Goal: Transaction & Acquisition: Purchase product/service

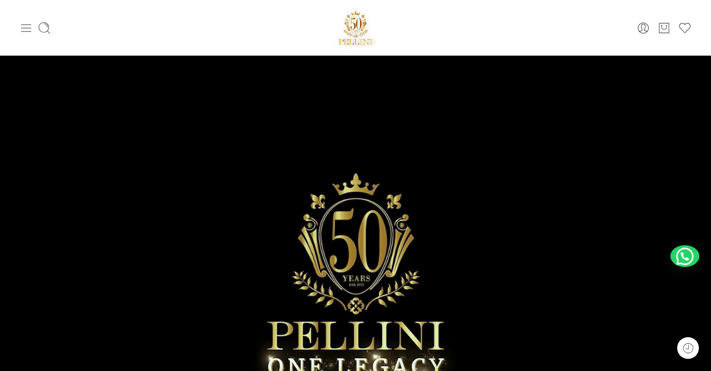
click at [27, 28] on icon at bounding box center [26, 28] width 10 height 8
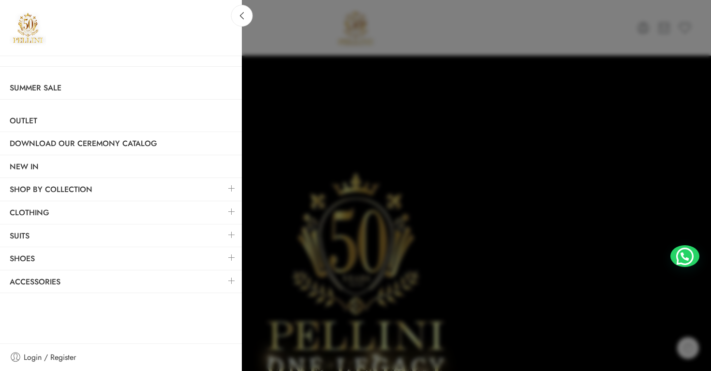
click at [230, 213] on link at bounding box center [232, 211] width 20 height 21
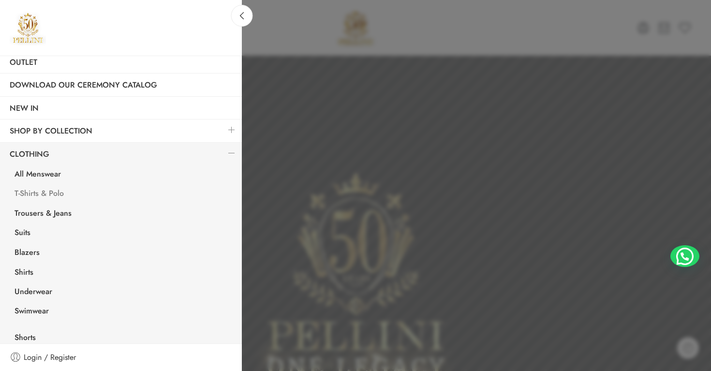
scroll to position [62, 0]
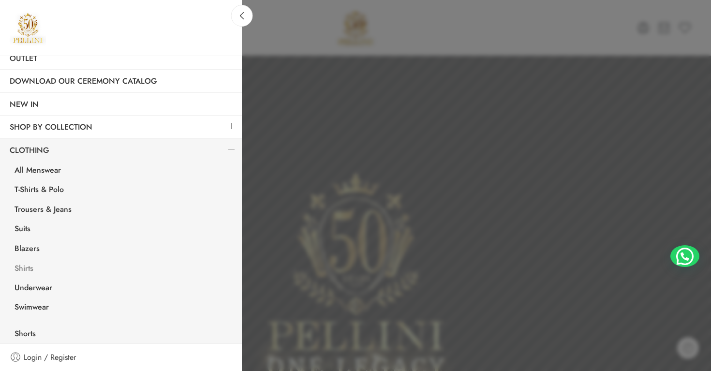
click at [24, 269] on link "Shirts" at bounding box center [123, 270] width 237 height 20
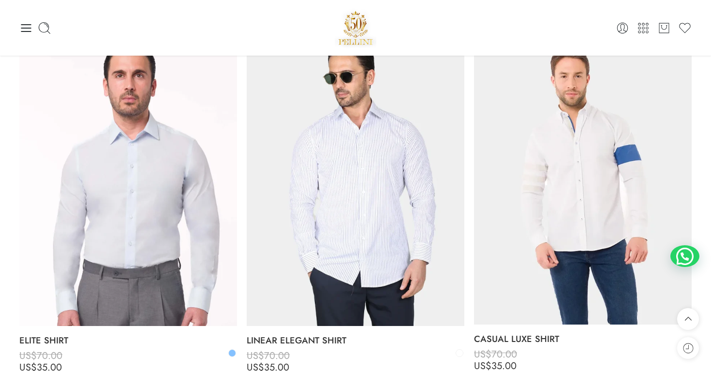
scroll to position [1540, 0]
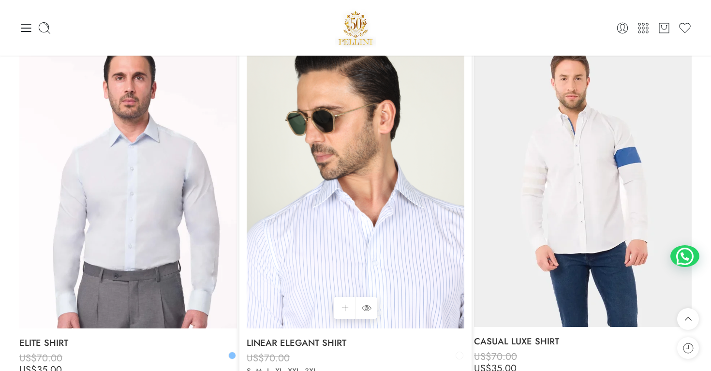
click at [432, 211] on img at bounding box center [356, 183] width 218 height 290
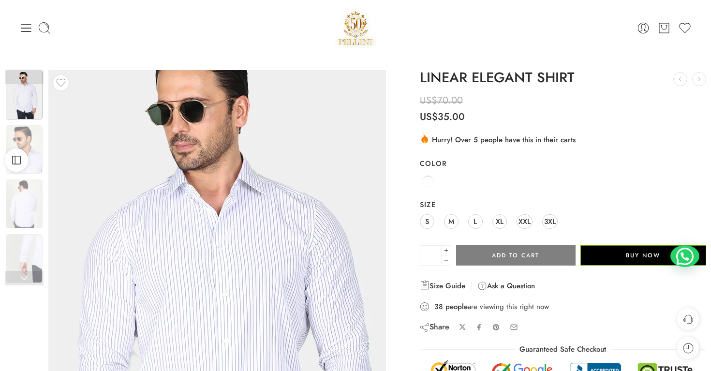
click at [240, 212] on img at bounding box center [210, 319] width 435 height 580
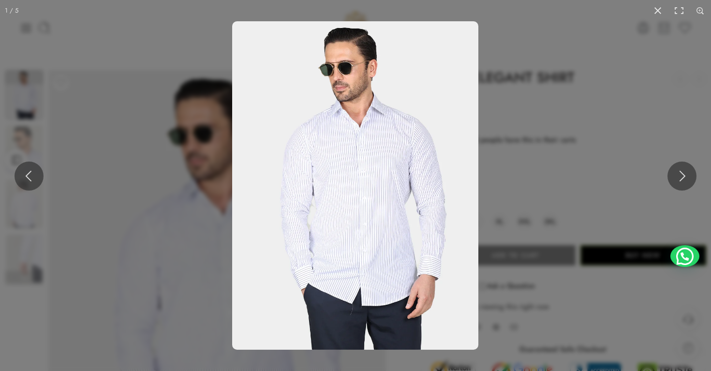
click at [371, 166] on img at bounding box center [355, 185] width 246 height 328
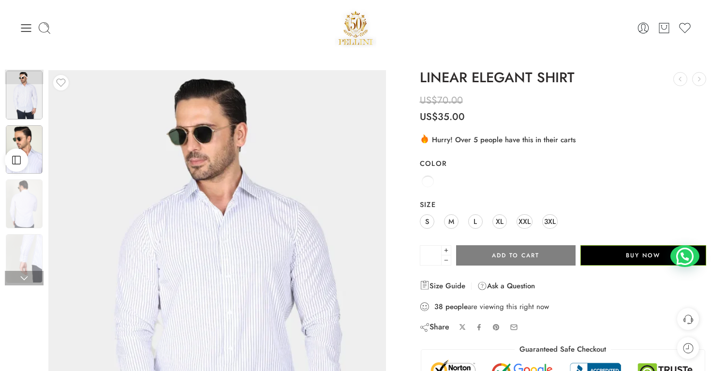
click at [35, 162] on img at bounding box center [24, 149] width 37 height 49
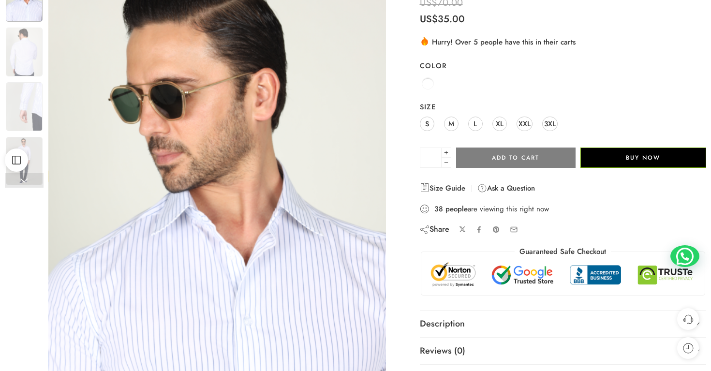
scroll to position [102, 0]
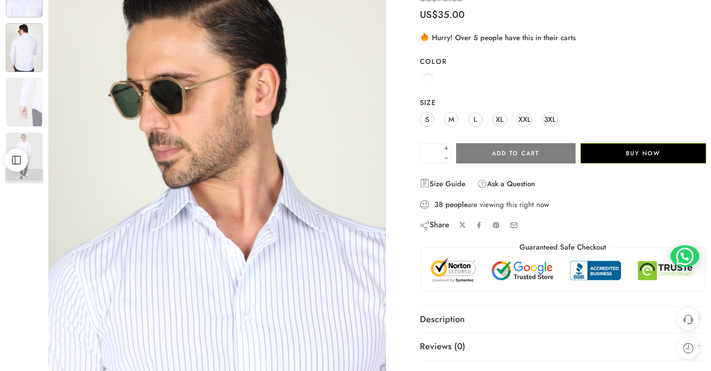
click at [32, 49] on img at bounding box center [24, 47] width 37 height 49
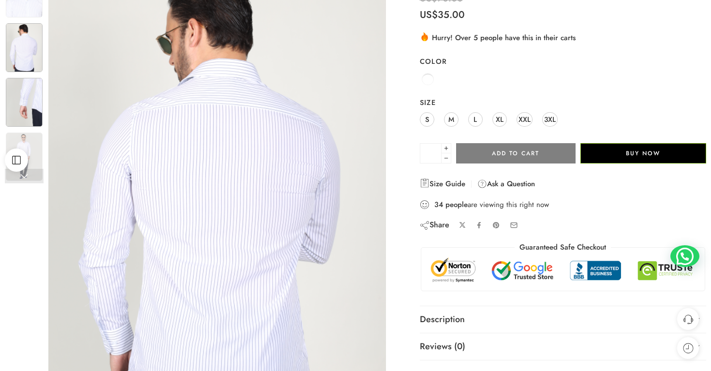
click at [21, 96] on img at bounding box center [24, 102] width 37 height 49
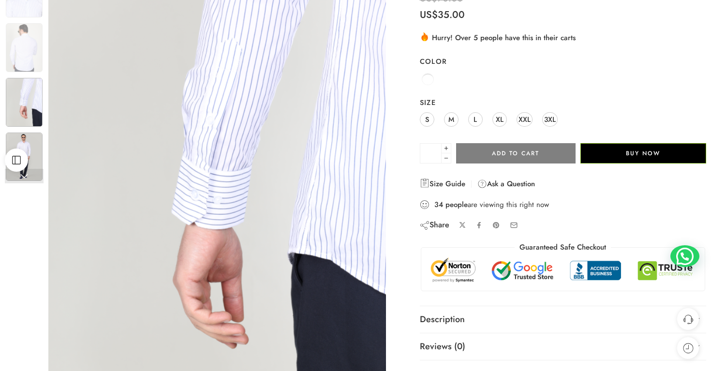
click at [29, 138] on img at bounding box center [24, 157] width 37 height 49
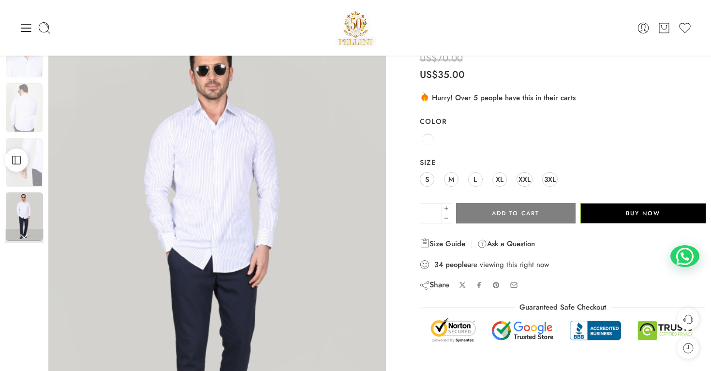
scroll to position [41, 0]
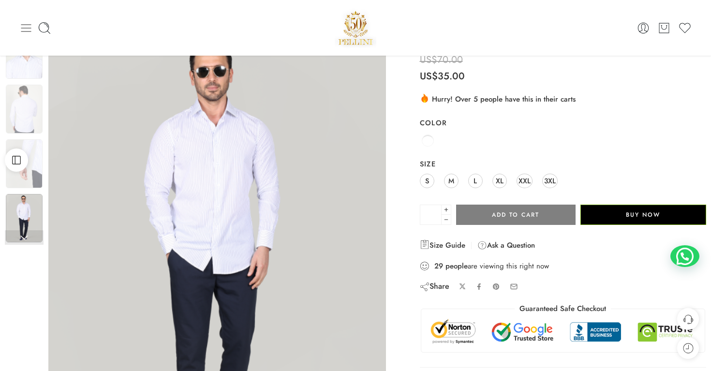
click at [30, 33] on icon at bounding box center [26, 28] width 14 height 14
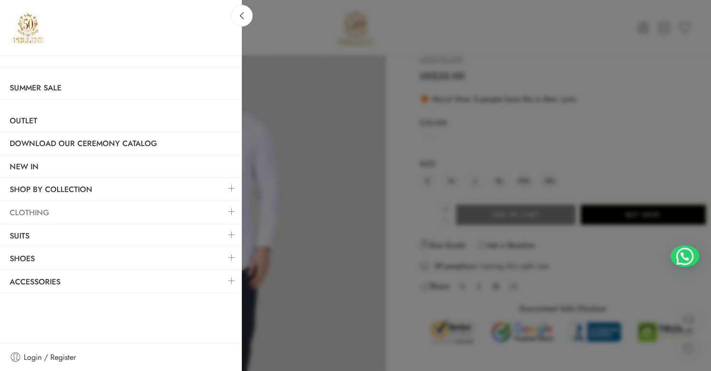
click at [79, 219] on link "Clothing" at bounding box center [121, 213] width 242 height 22
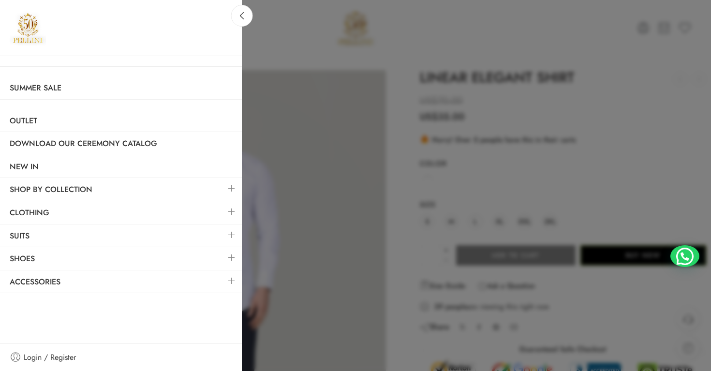
click at [234, 216] on link at bounding box center [232, 211] width 20 height 21
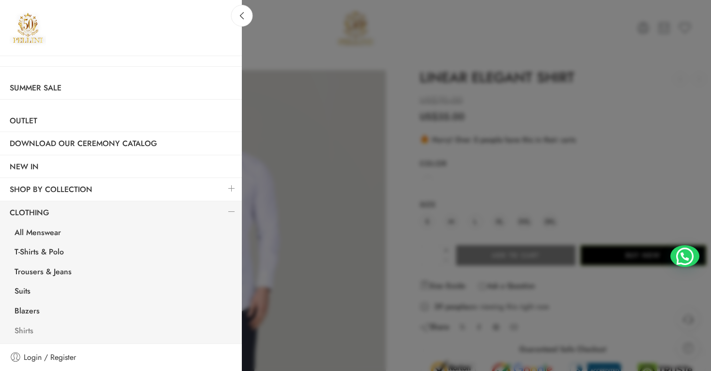
click at [28, 333] on link "Shirts" at bounding box center [123, 332] width 237 height 20
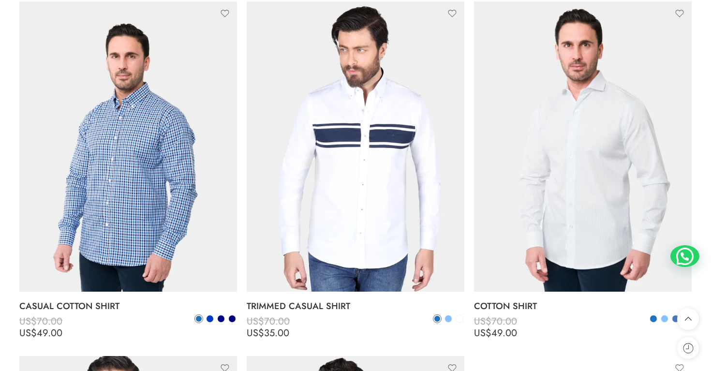
scroll to position [874, 0]
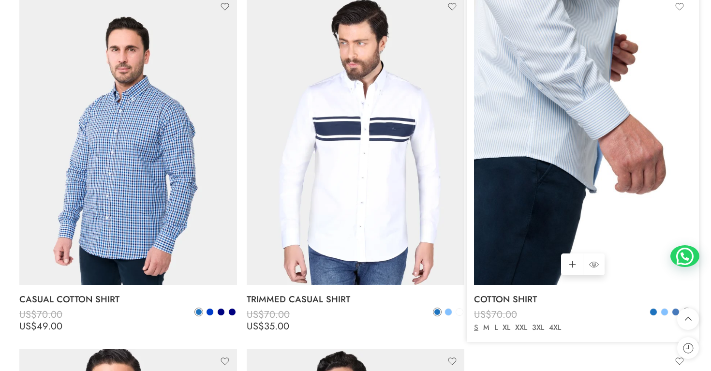
click at [561, 184] on img at bounding box center [583, 140] width 218 height 290
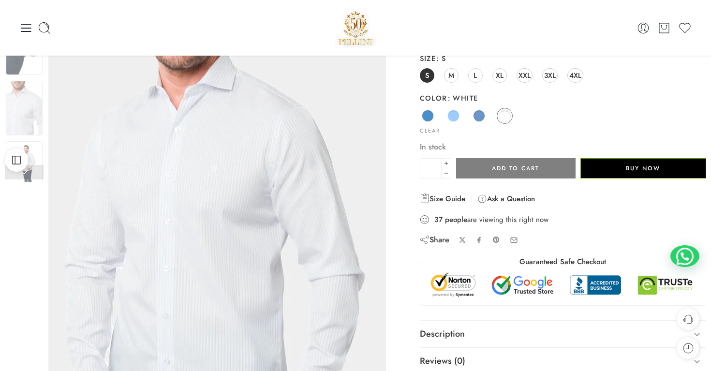
scroll to position [104, 0]
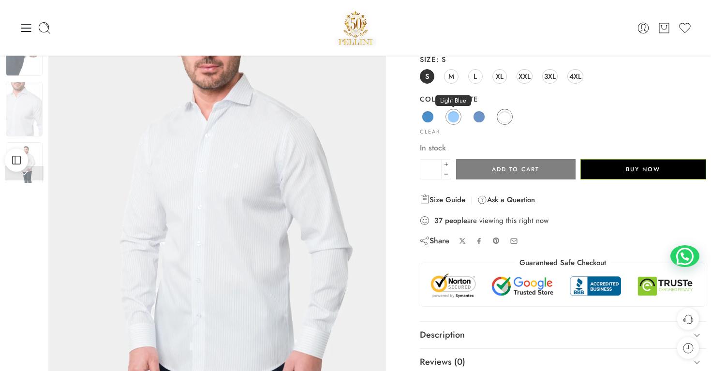
click at [450, 118] on span at bounding box center [453, 117] width 12 height 12
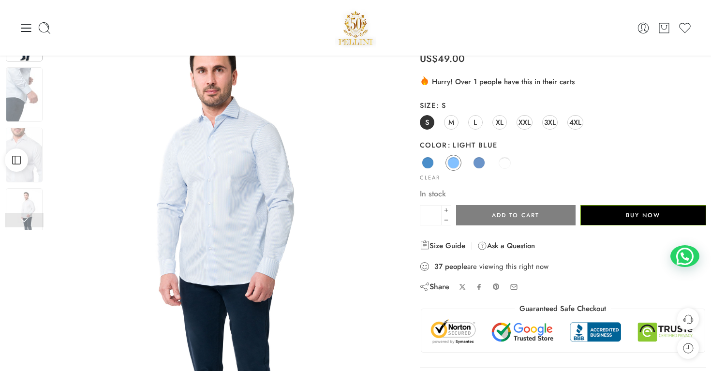
scroll to position [57, 0]
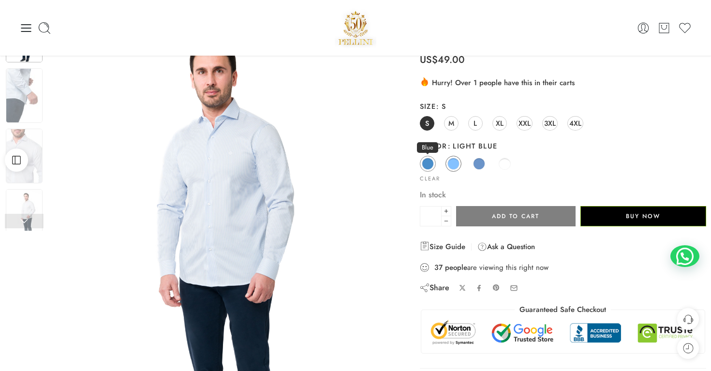
click at [430, 162] on span at bounding box center [428, 164] width 12 height 12
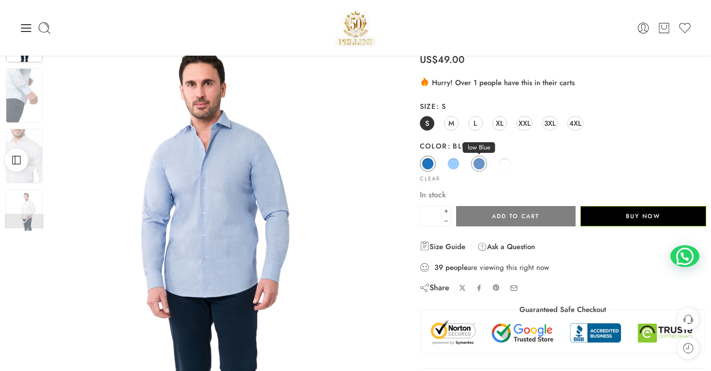
click at [475, 161] on span at bounding box center [479, 164] width 12 height 12
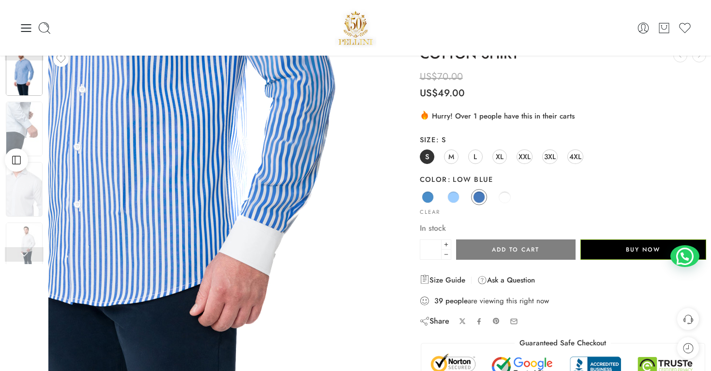
scroll to position [23, 0]
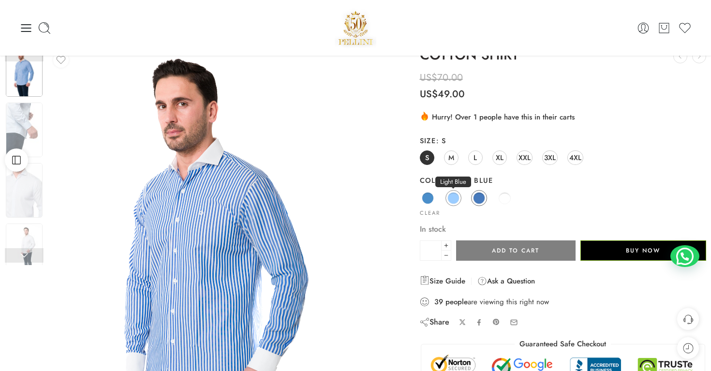
click at [452, 199] on span at bounding box center [453, 198] width 12 height 12
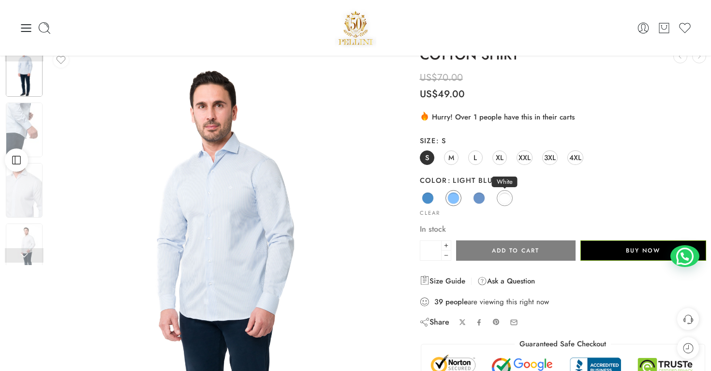
click at [507, 199] on span at bounding box center [505, 198] width 12 height 12
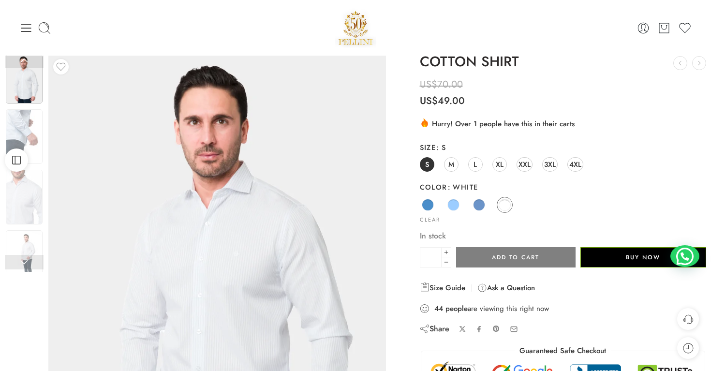
scroll to position [16, 0]
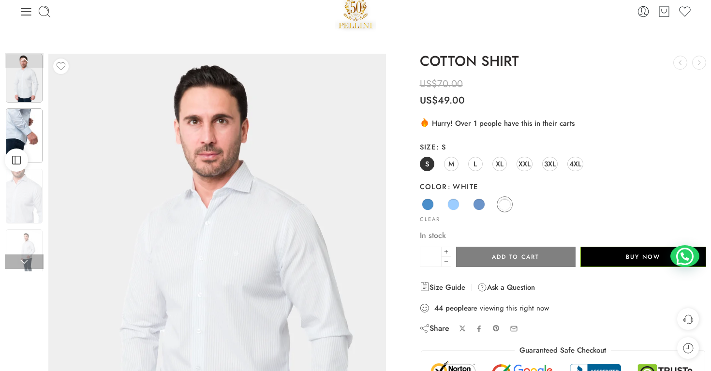
click at [24, 146] on img at bounding box center [24, 135] width 37 height 55
click at [28, 136] on img at bounding box center [24, 136] width 37 height 55
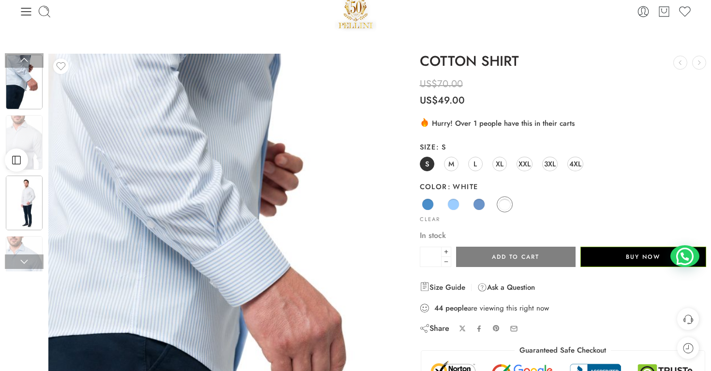
click at [34, 190] on img at bounding box center [24, 203] width 37 height 55
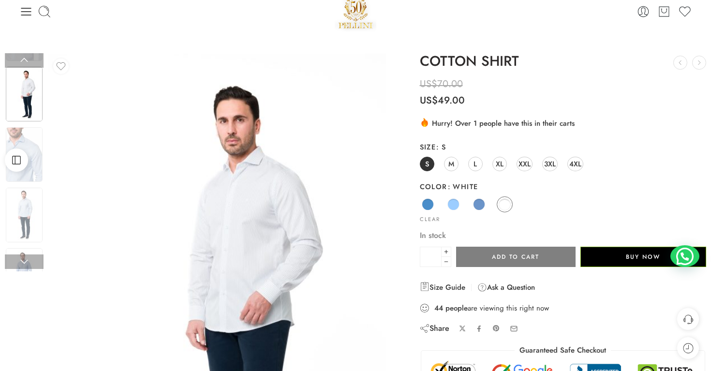
click at [21, 91] on img at bounding box center [24, 94] width 37 height 55
click at [25, 218] on img at bounding box center [24, 215] width 37 height 55
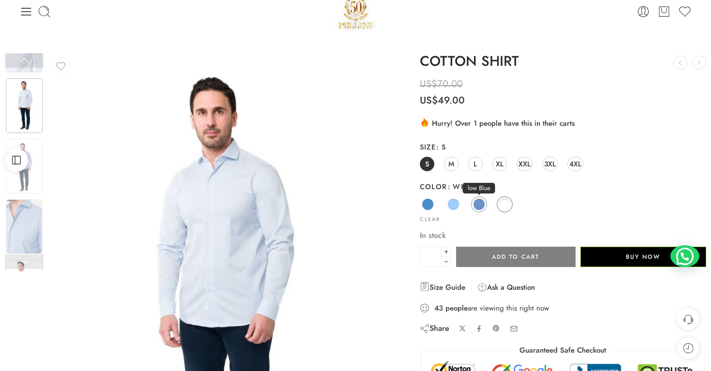
click at [478, 206] on span at bounding box center [479, 204] width 12 height 12
click at [458, 200] on span at bounding box center [453, 204] width 12 height 12
click at [422, 197] on div "Blue Light Blue low Blue White" at bounding box center [563, 204] width 286 height 19
click at [429, 206] on span at bounding box center [428, 204] width 12 height 12
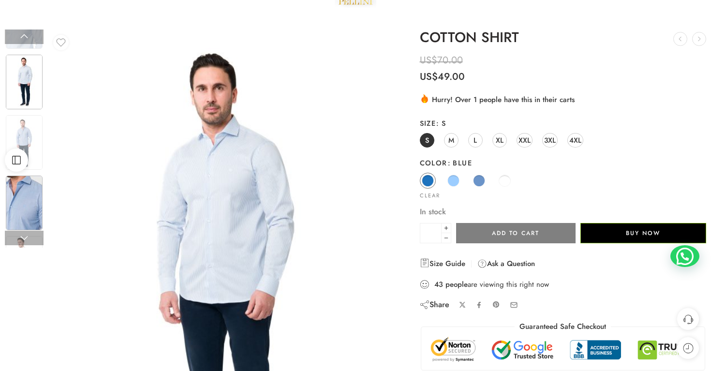
scroll to position [41, 0]
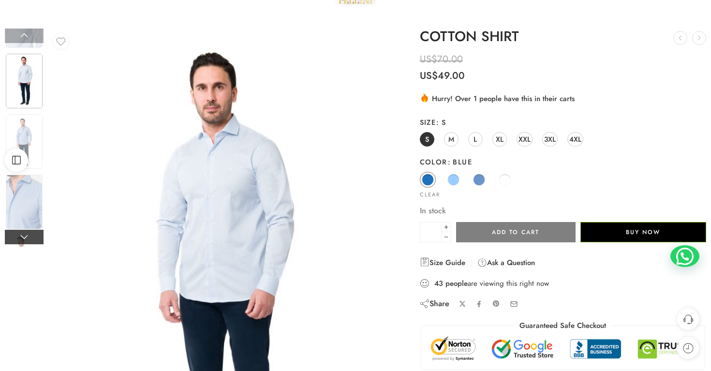
click at [30, 244] on link at bounding box center [24, 237] width 39 height 15
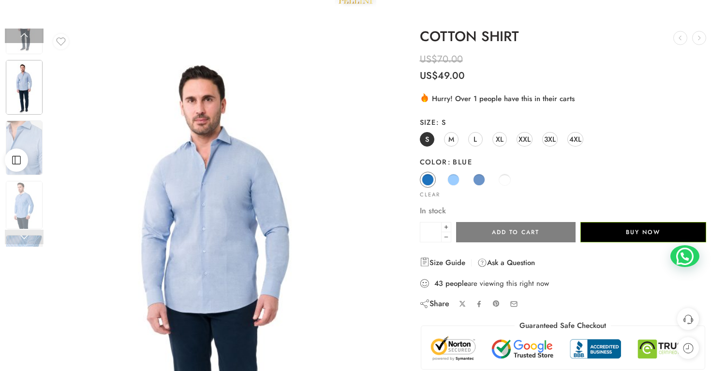
click at [30, 244] on link at bounding box center [24, 237] width 39 height 15
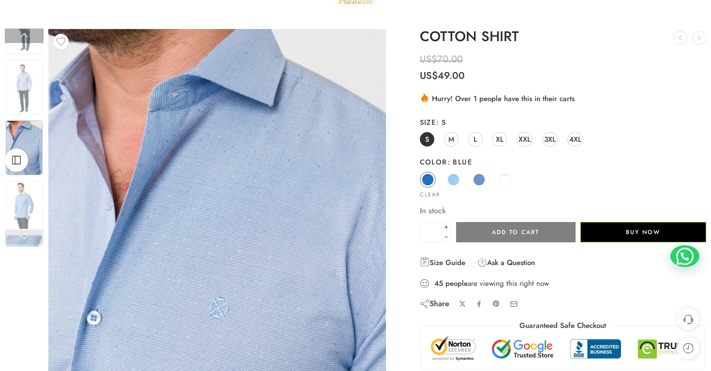
click at [24, 242] on link at bounding box center [24, 237] width 39 height 15
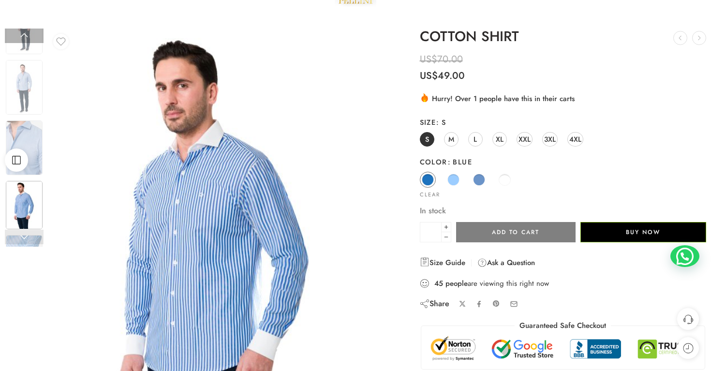
click at [24, 242] on link at bounding box center [24, 237] width 39 height 15
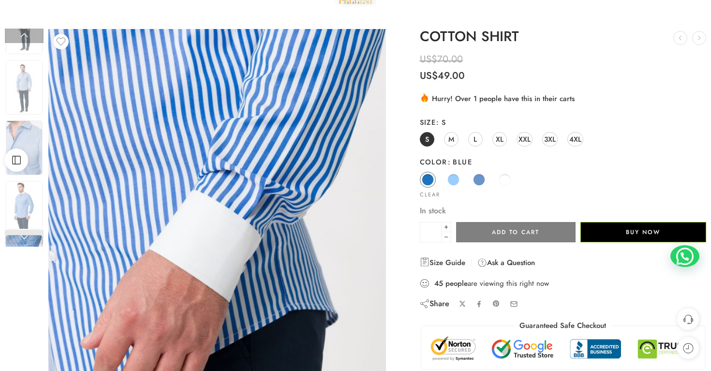
click at [24, 242] on link at bounding box center [24, 237] width 39 height 15
click at [26, 38] on link at bounding box center [24, 36] width 39 height 15
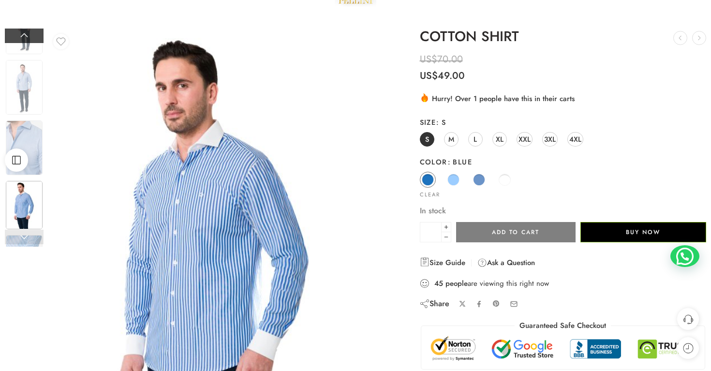
click at [26, 38] on link at bounding box center [24, 36] width 39 height 15
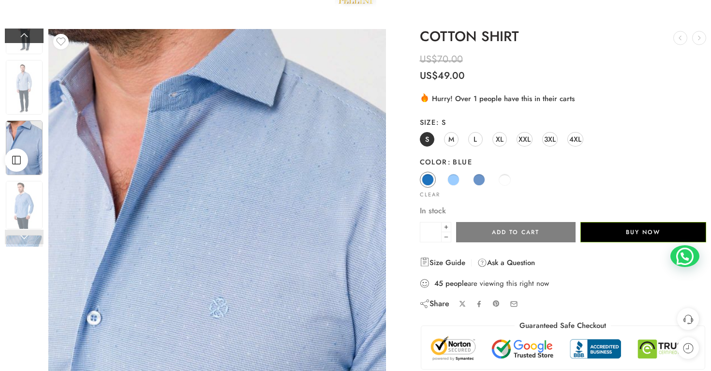
click at [26, 38] on link at bounding box center [24, 36] width 39 height 15
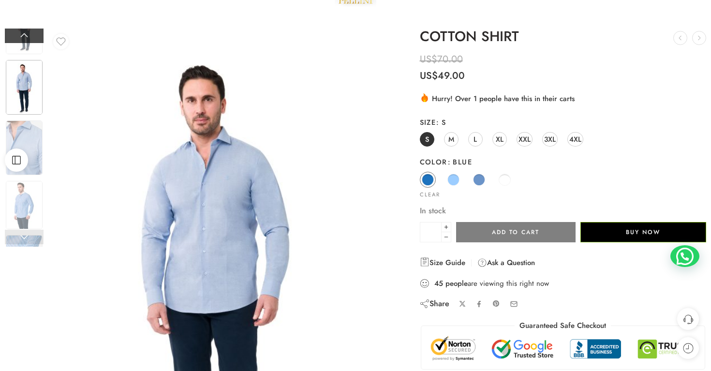
click at [25, 39] on link at bounding box center [24, 36] width 39 height 15
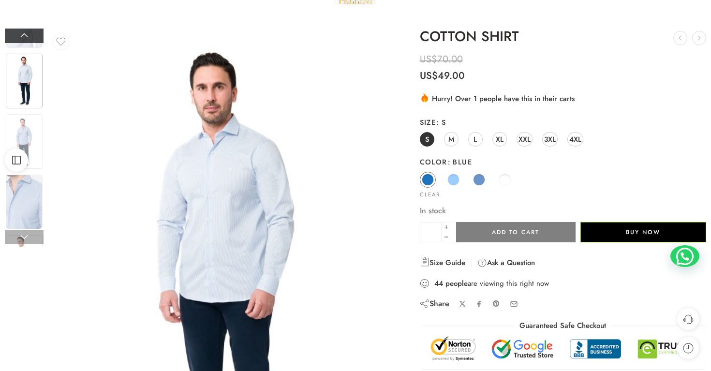
click at [28, 42] on link at bounding box center [24, 36] width 39 height 15
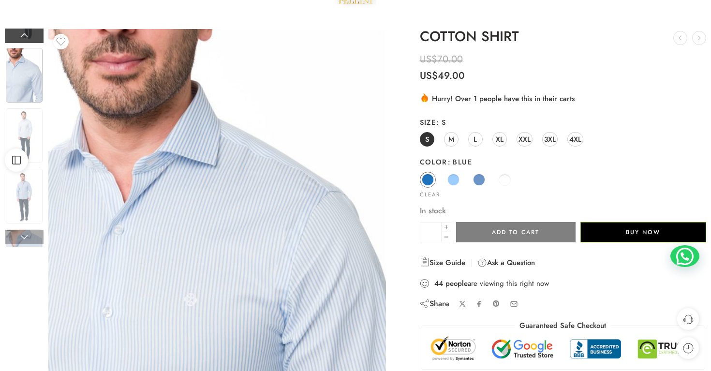
click at [28, 42] on link at bounding box center [24, 36] width 39 height 15
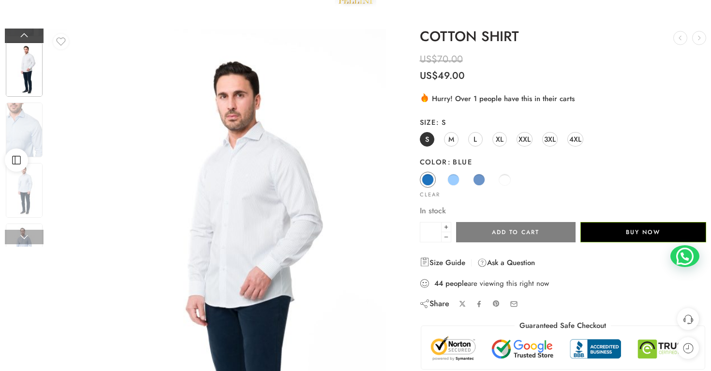
click at [28, 42] on link at bounding box center [24, 36] width 39 height 15
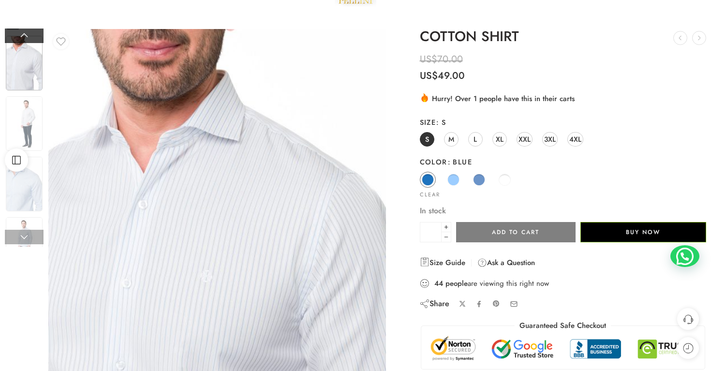
click at [28, 42] on link at bounding box center [24, 36] width 39 height 15
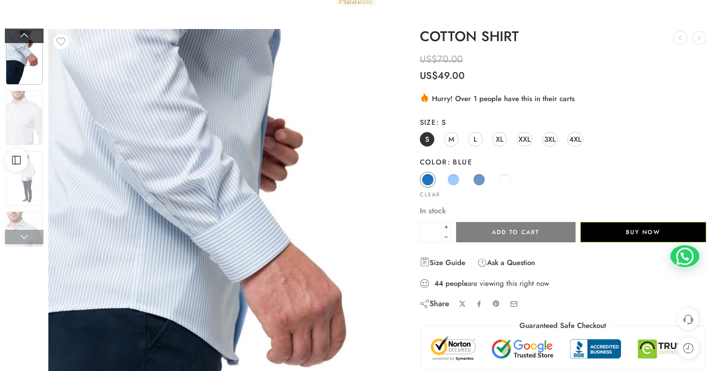
click at [28, 42] on link at bounding box center [24, 36] width 39 height 15
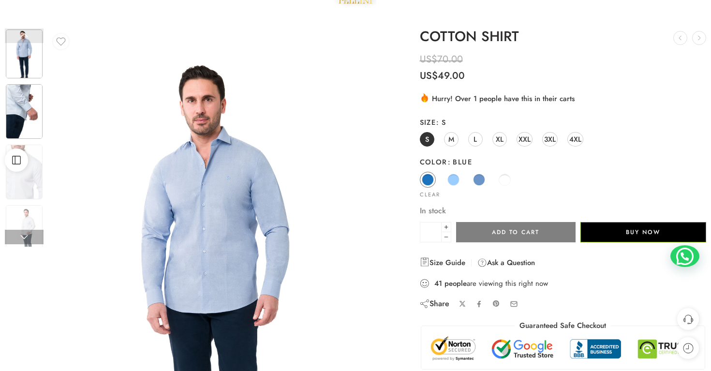
click at [27, 108] on img at bounding box center [24, 111] width 37 height 55
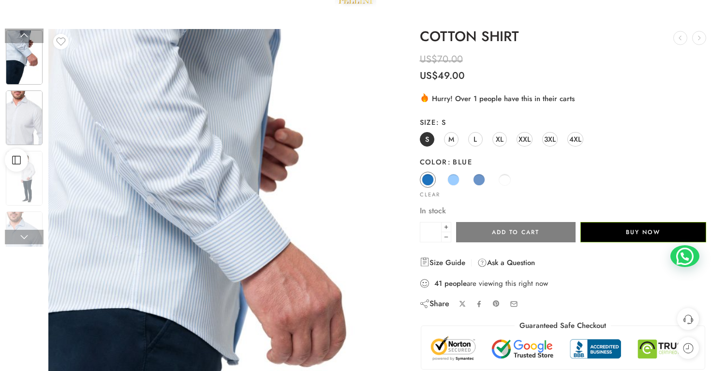
click at [38, 124] on img at bounding box center [24, 117] width 37 height 55
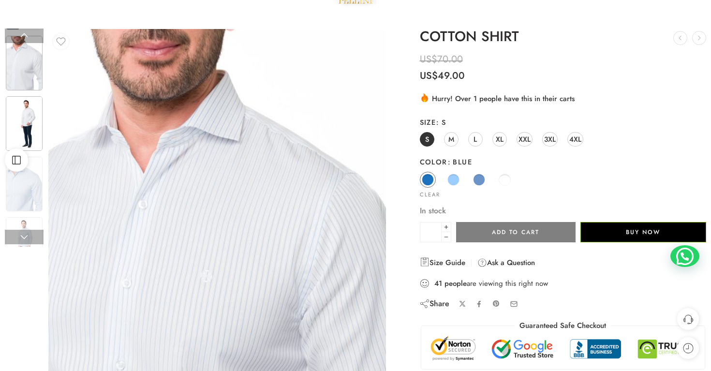
click at [34, 119] on img at bounding box center [24, 123] width 37 height 55
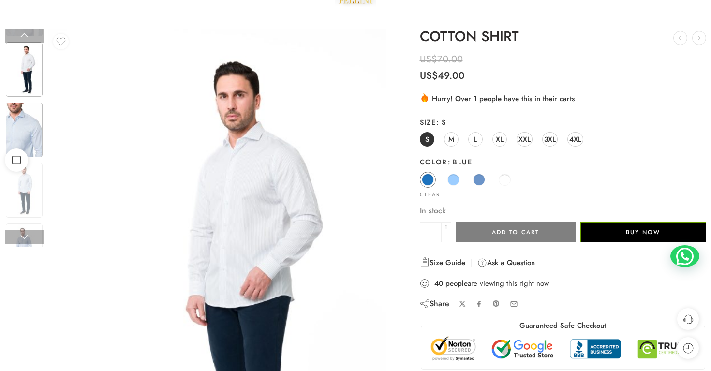
click at [19, 141] on img at bounding box center [24, 130] width 37 height 55
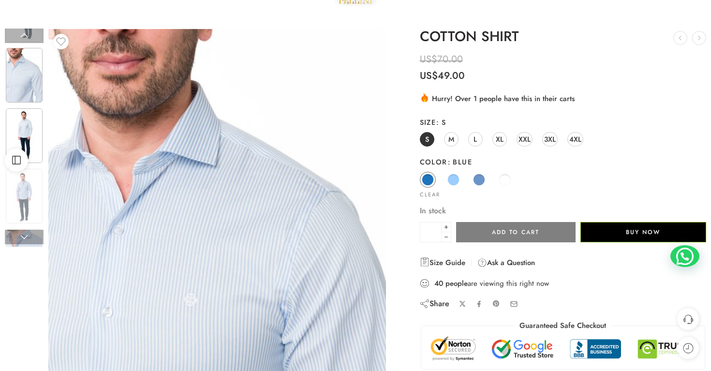
click at [37, 160] on img at bounding box center [24, 135] width 37 height 55
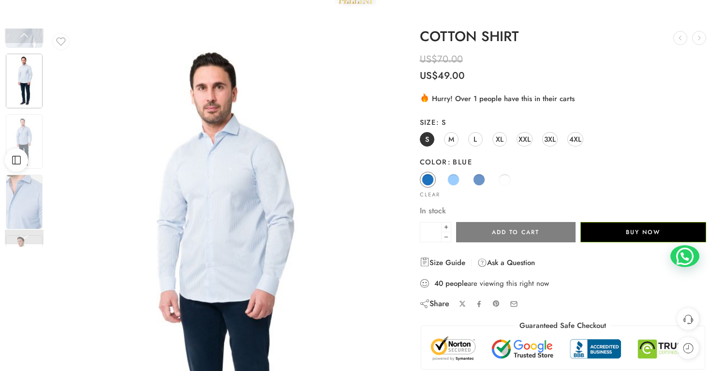
click at [25, 150] on div "Open Sidebar" at bounding box center [16, 160] width 33 height 23
click at [477, 180] on span at bounding box center [479, 180] width 12 height 12
click at [500, 180] on span at bounding box center [505, 180] width 12 height 12
click at [452, 179] on span at bounding box center [453, 180] width 12 height 12
click at [422, 178] on span at bounding box center [428, 180] width 12 height 12
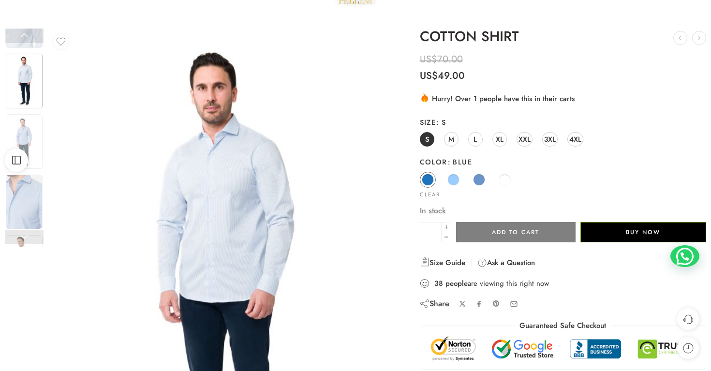
scroll to position [0, 0]
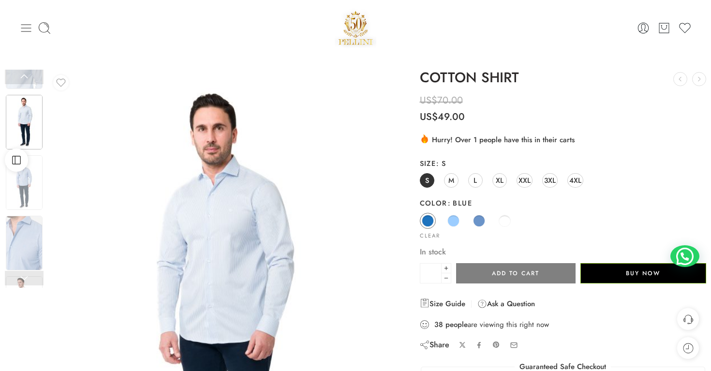
click at [29, 29] on icon at bounding box center [26, 28] width 14 height 14
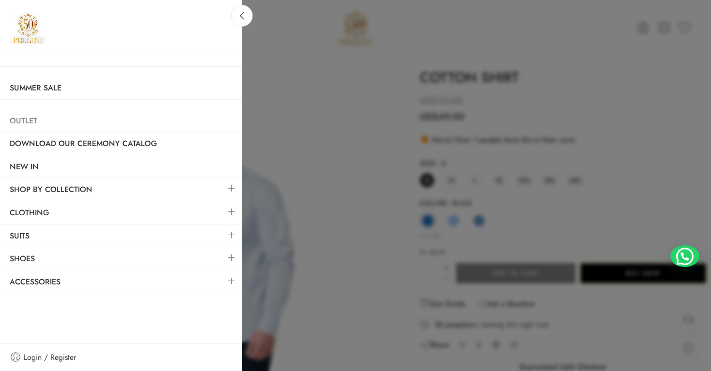
click at [35, 125] on link "Outlet" at bounding box center [121, 121] width 242 height 22
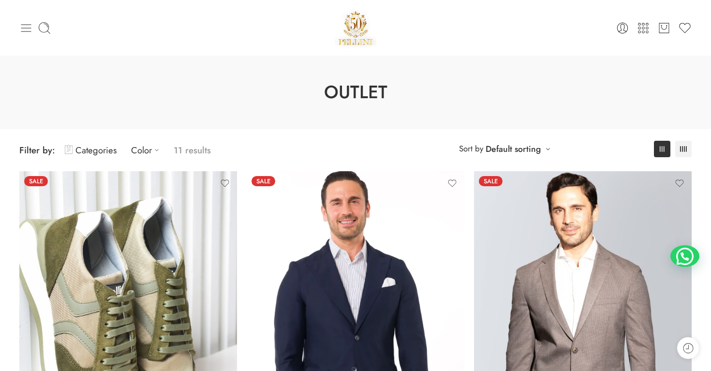
click at [27, 30] on icon at bounding box center [26, 28] width 14 height 14
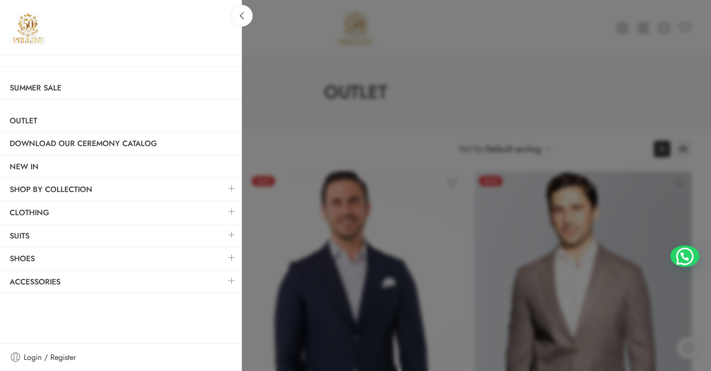
click at [464, 86] on div at bounding box center [355, 185] width 711 height 371
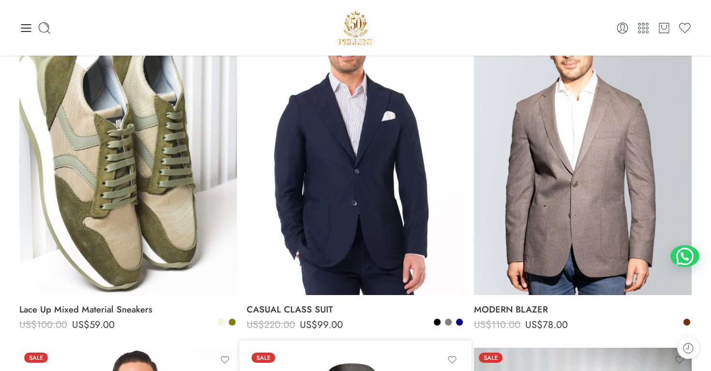
scroll to position [165, 0]
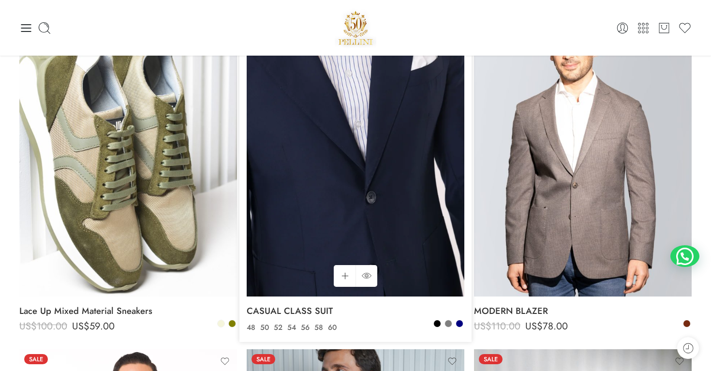
click at [420, 168] on img at bounding box center [356, 151] width 218 height 290
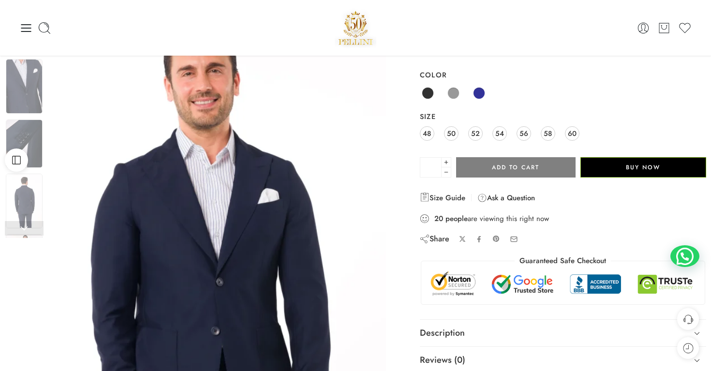
scroll to position [63, 0]
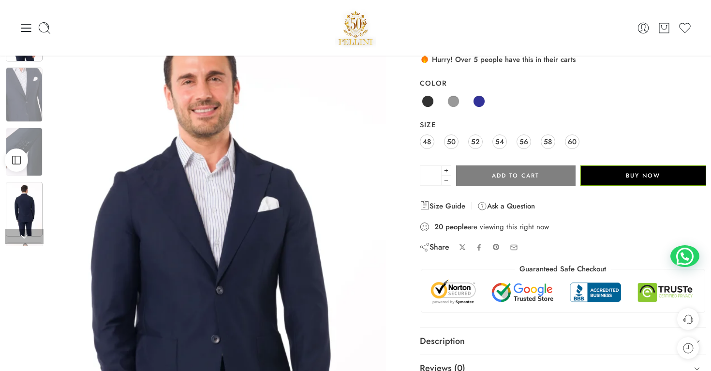
click at [25, 205] on img at bounding box center [24, 209] width 37 height 55
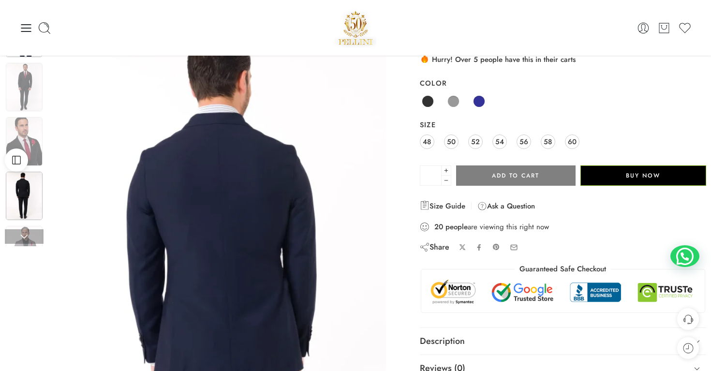
click at [26, 209] on img at bounding box center [24, 196] width 37 height 48
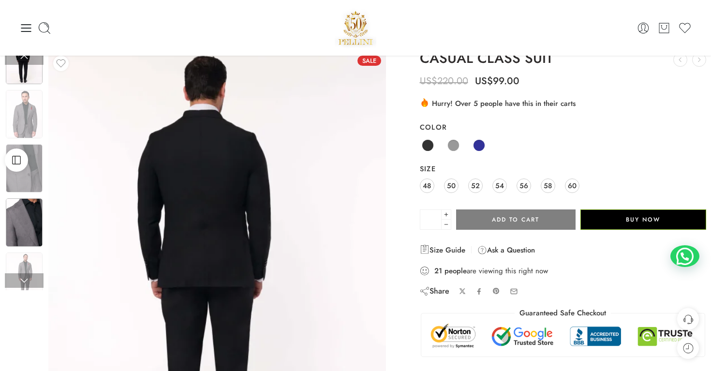
scroll to position [19, 0]
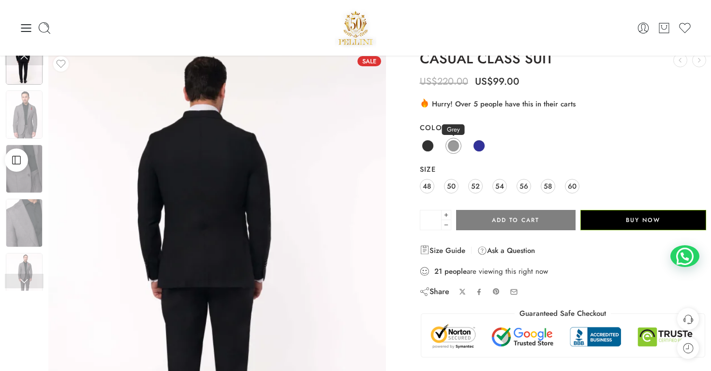
click at [457, 146] on span at bounding box center [453, 146] width 12 height 12
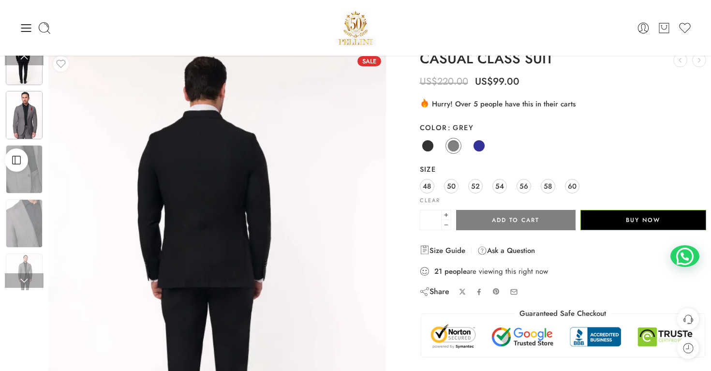
click at [26, 125] on img at bounding box center [24, 115] width 37 height 48
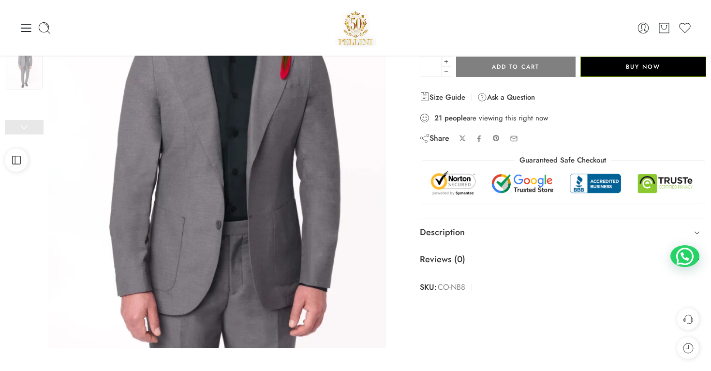
scroll to position [172, 0]
click at [22, 84] on img at bounding box center [24, 65] width 37 height 48
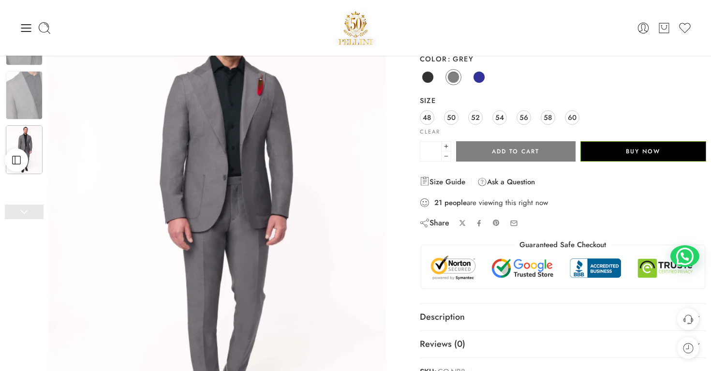
scroll to position [85, 0]
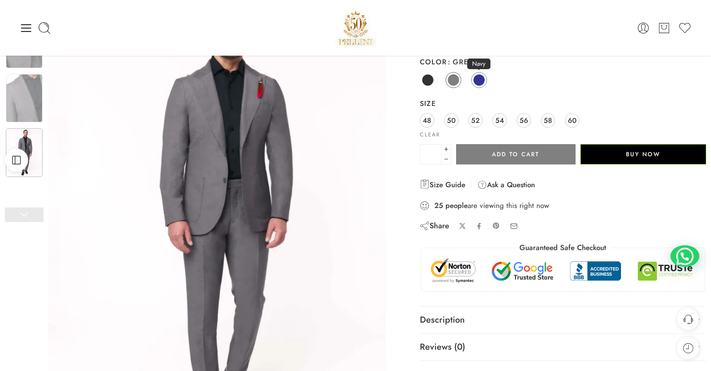
click at [477, 83] on span at bounding box center [479, 80] width 12 height 12
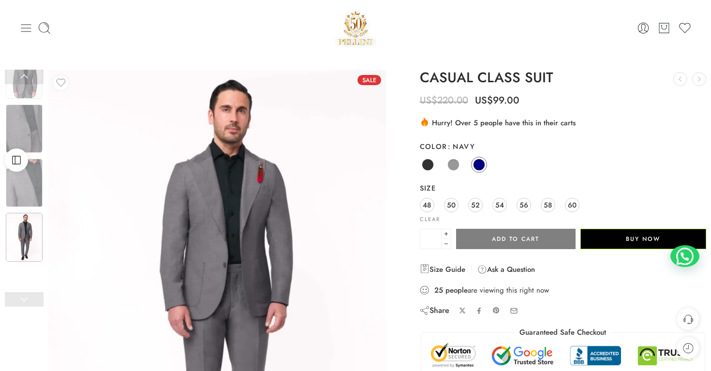
click at [24, 30] on icon at bounding box center [26, 28] width 14 height 14
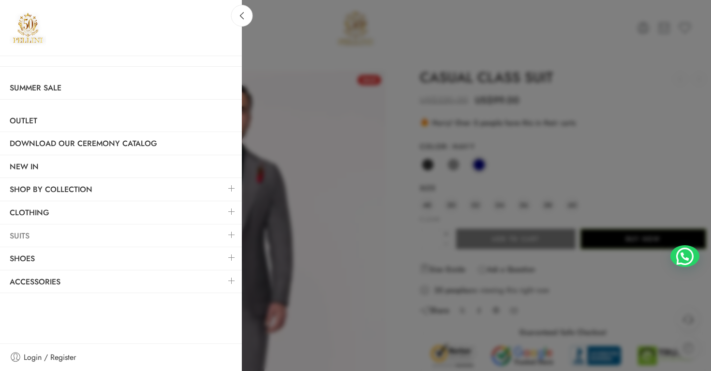
click at [177, 237] on link "Suits" at bounding box center [121, 236] width 242 height 22
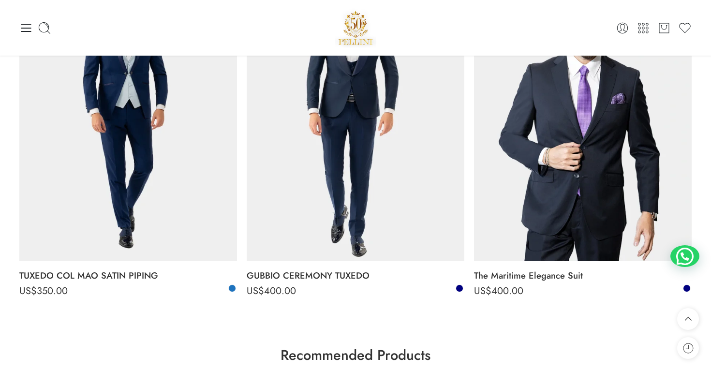
scroll to position [2812, 0]
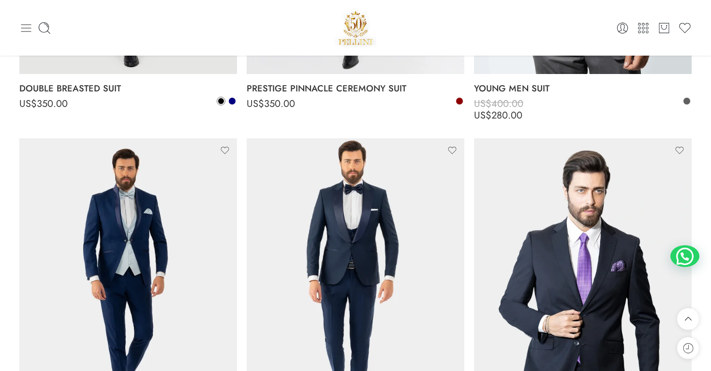
click at [30, 25] on icon at bounding box center [26, 28] width 14 height 14
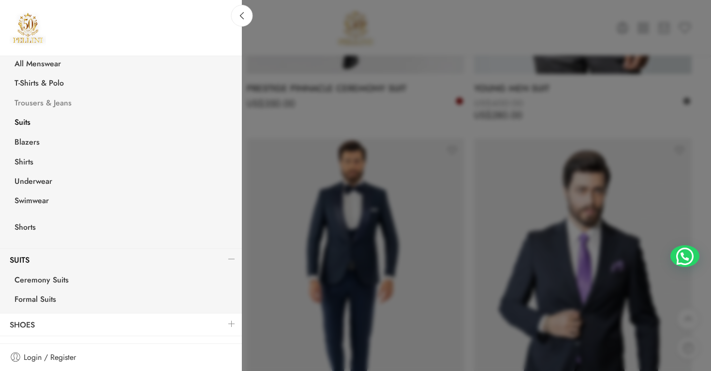
scroll to position [184, 0]
